Goal: Register for event/course: Sign up to attend an event or enroll in a course

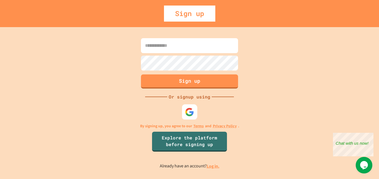
click at [189, 108] on img at bounding box center [189, 112] width 9 height 9
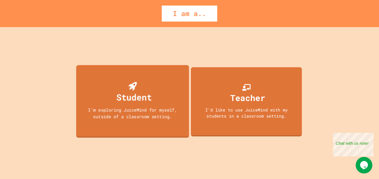
click at [154, 126] on div "Student I'm exploring JuiceMind for myself, outside of a classroom setting." at bounding box center [132, 101] width 113 height 73
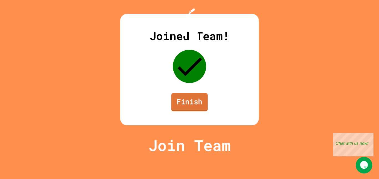
click at [179, 111] on link "Finish" at bounding box center [189, 102] width 37 height 18
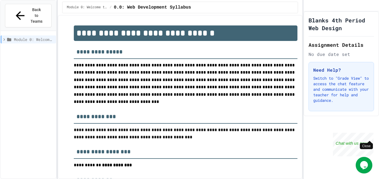
click at [370, 137] on div "Close" at bounding box center [369, 136] width 7 height 7
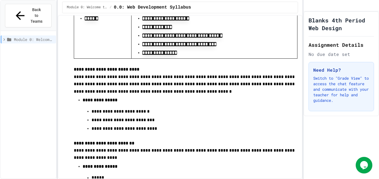
scroll to position [1341, 0]
